Goal: Information Seeking & Learning: Check status

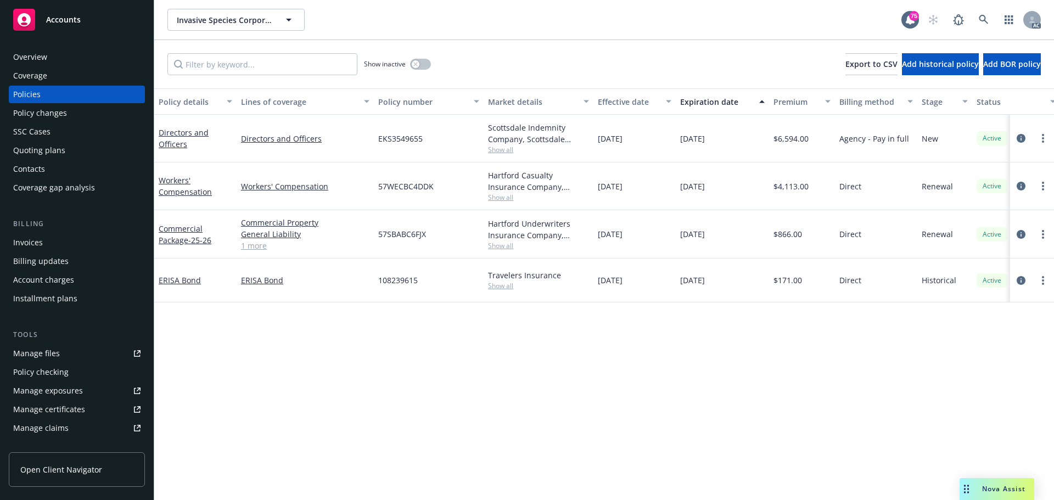
click at [61, 359] on link "Manage files" at bounding box center [77, 354] width 136 height 18
click at [72, 110] on div "Policy changes" at bounding box center [76, 113] width 127 height 18
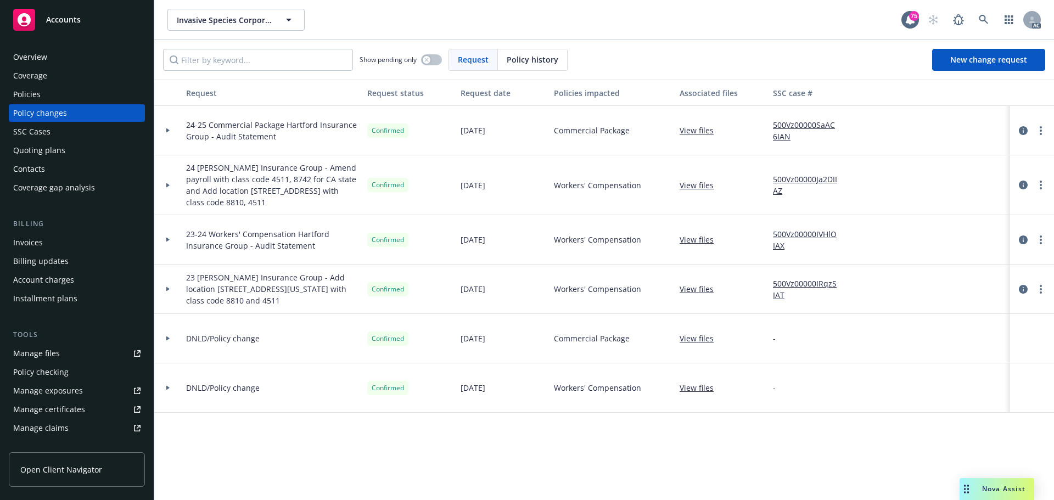
click at [287, 437] on div "Request Request status Request date Policies impacted Associated files SSC case…" at bounding box center [604, 290] width 900 height 421
click at [367, 466] on div "Request Request status Request date Policies impacted Associated files SSC case…" at bounding box center [604, 290] width 900 height 421
click at [297, 473] on div "Request Request status Request date Policies impacted Associated files SSC case…" at bounding box center [604, 290] width 900 height 421
click at [26, 98] on div "Policies" at bounding box center [26, 95] width 27 height 18
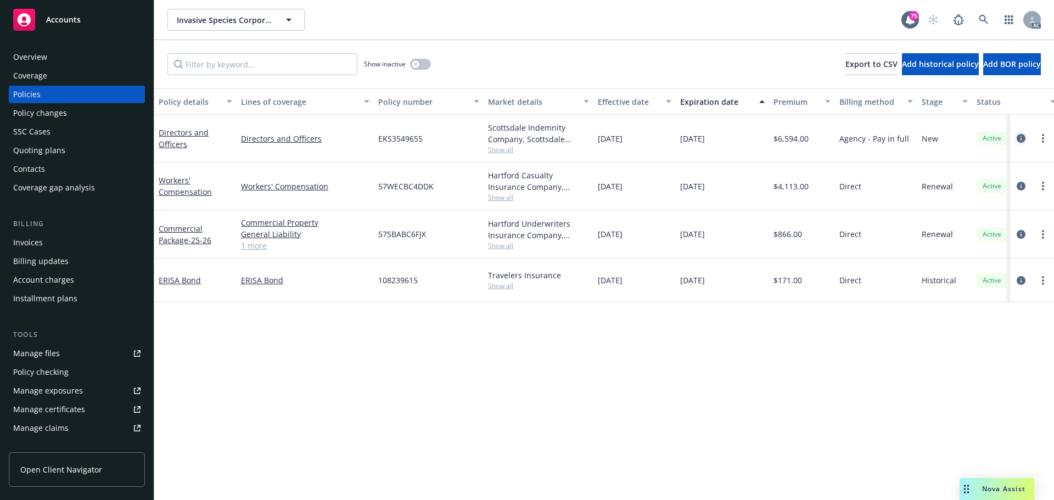
click at [1021, 136] on icon "circleInformation" at bounding box center [1021, 138] width 9 height 9
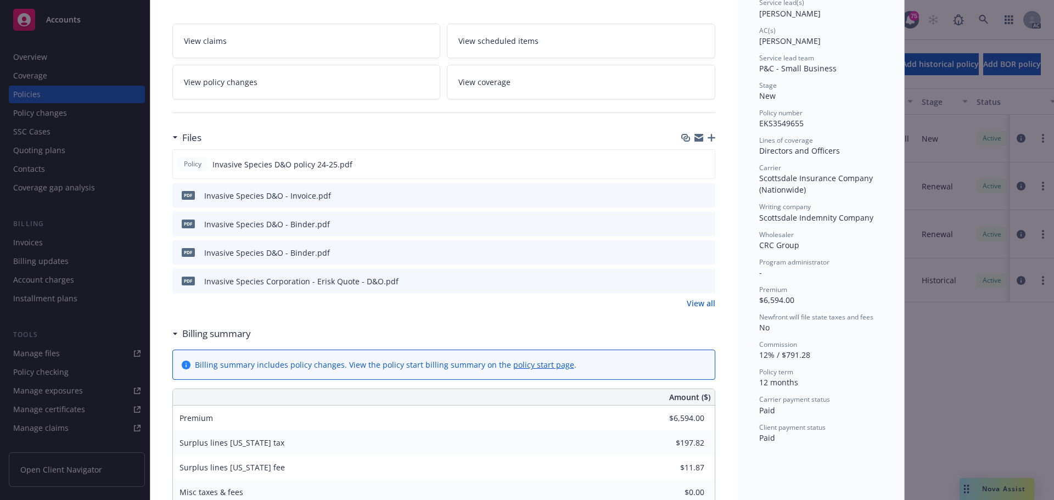
scroll to position [110, 0]
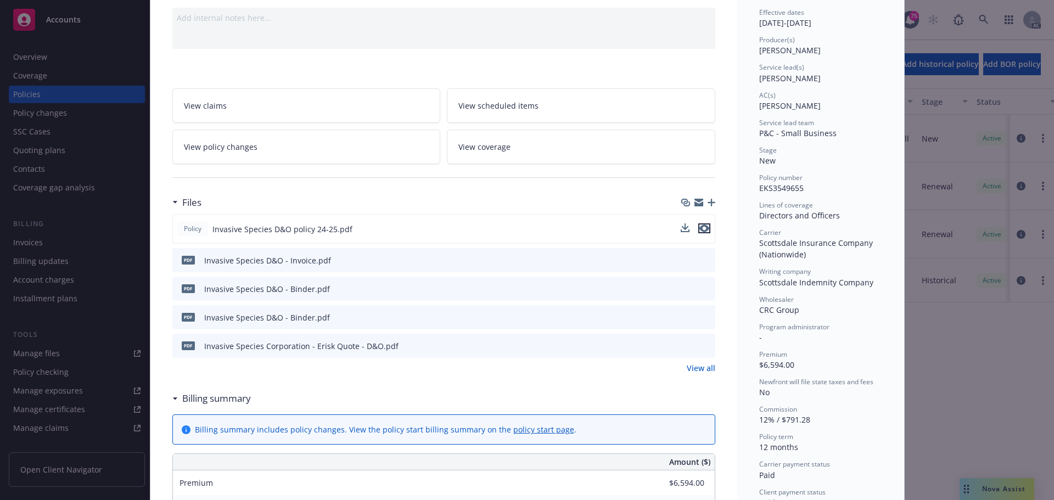
click at [700, 229] on icon "preview file" at bounding box center [705, 229] width 10 height 8
